Goal: Information Seeking & Learning: Learn about a topic

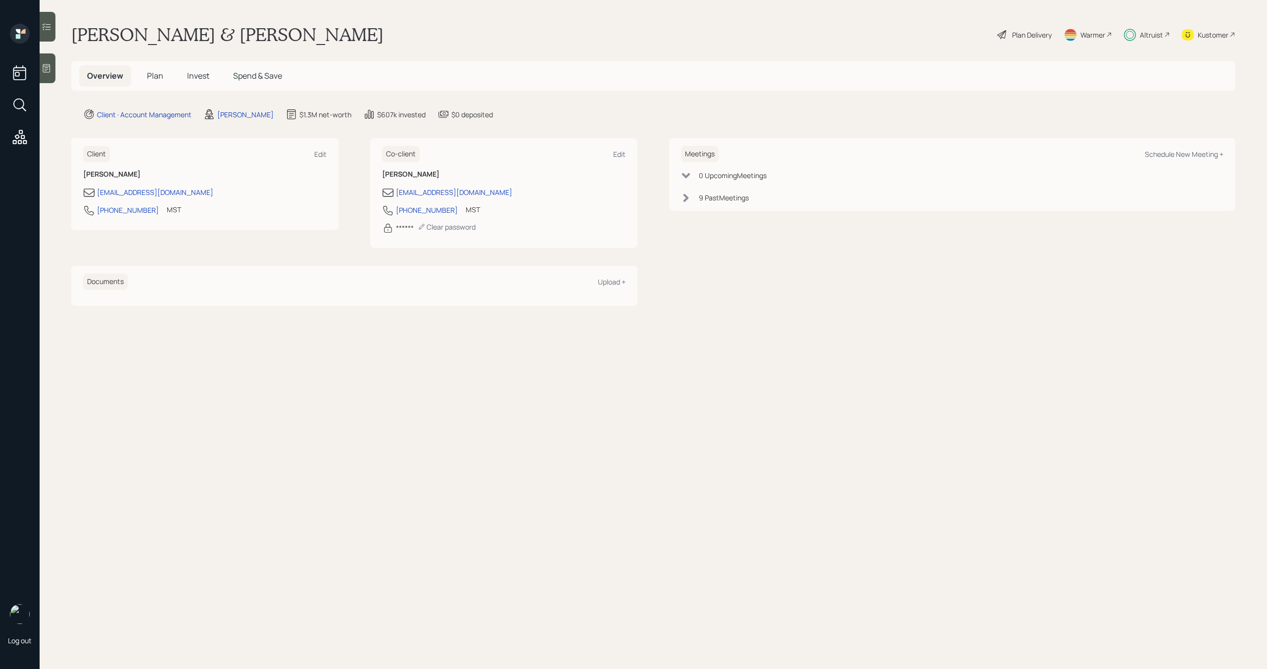
click at [200, 76] on span "Invest" at bounding box center [198, 75] width 22 height 11
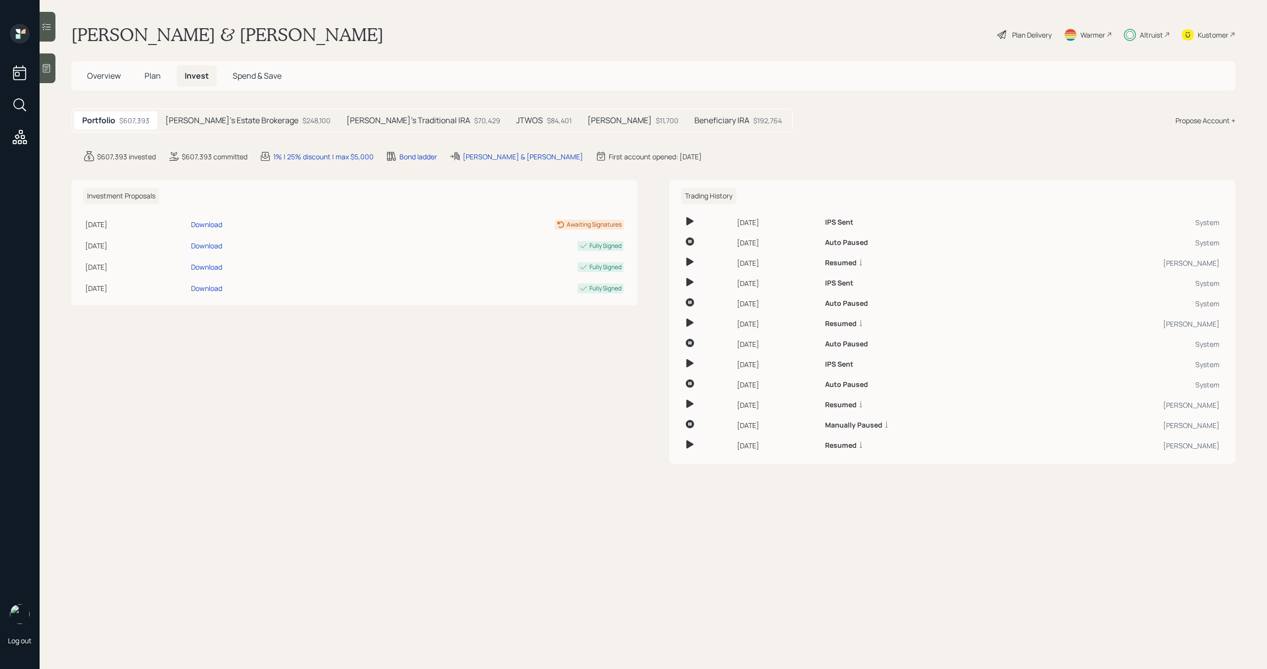
click at [219, 123] on h5 "[PERSON_NAME]'s Estate Brokerage" at bounding box center [231, 120] width 133 height 9
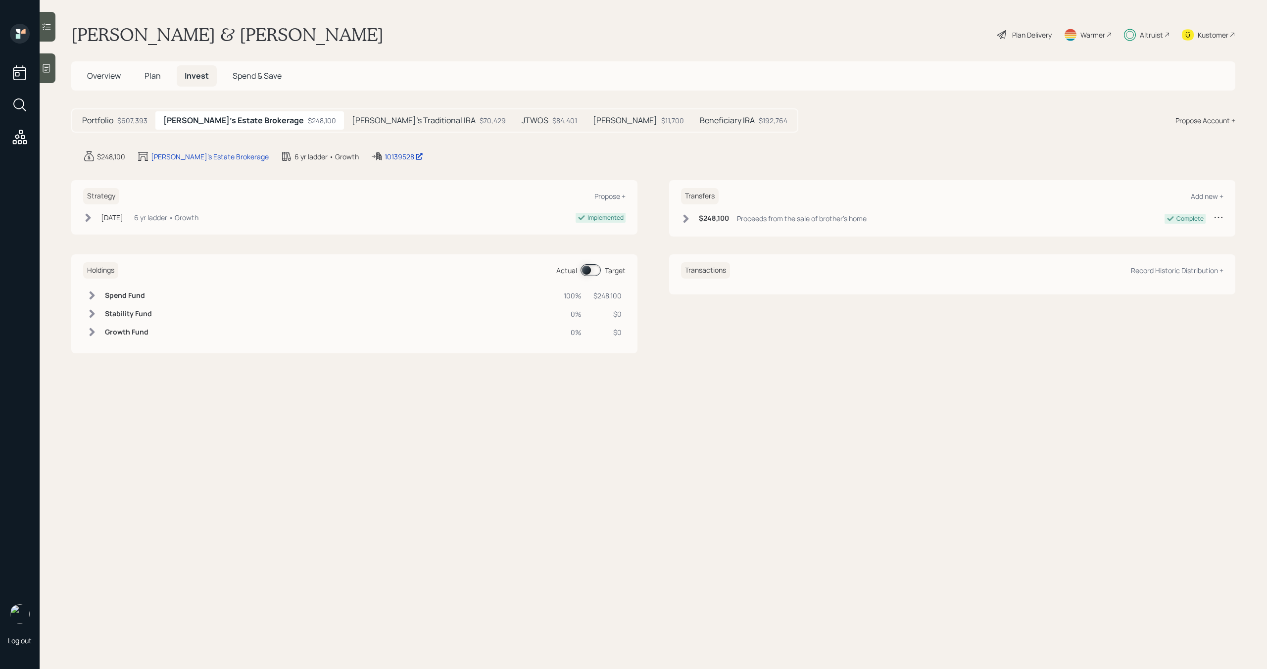
click at [47, 32] on div at bounding box center [48, 27] width 16 height 30
